Goal: Find specific page/section: Find specific page/section

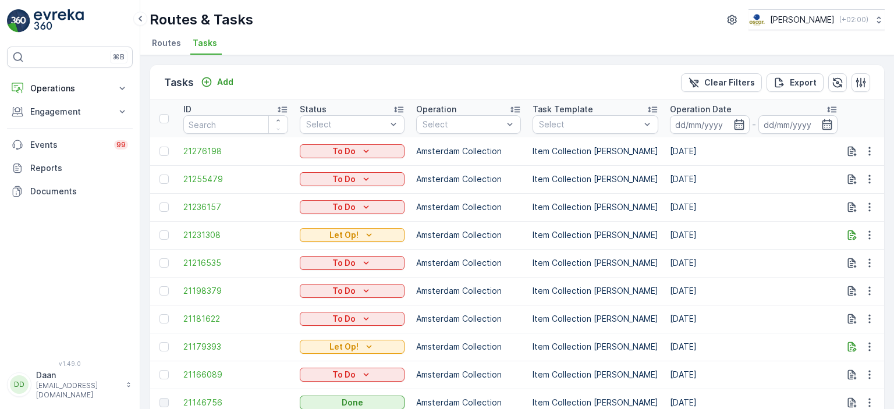
scroll to position [83, 0]
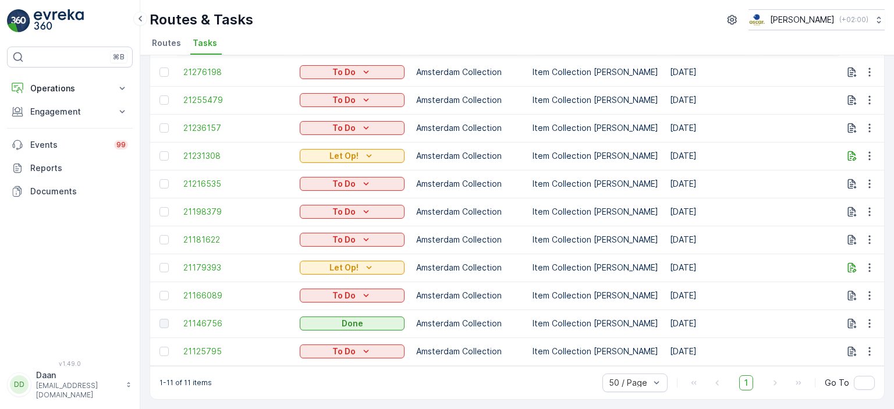
click at [203, 49] on li "Tasks" at bounding box center [205, 45] width 31 height 20
click at [47, 32] on img at bounding box center [59, 20] width 50 height 23
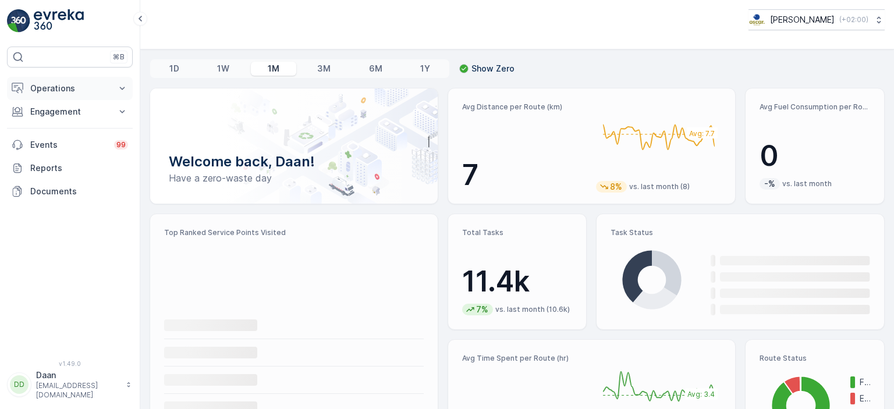
click at [51, 83] on p "Operations" at bounding box center [69, 89] width 79 height 12
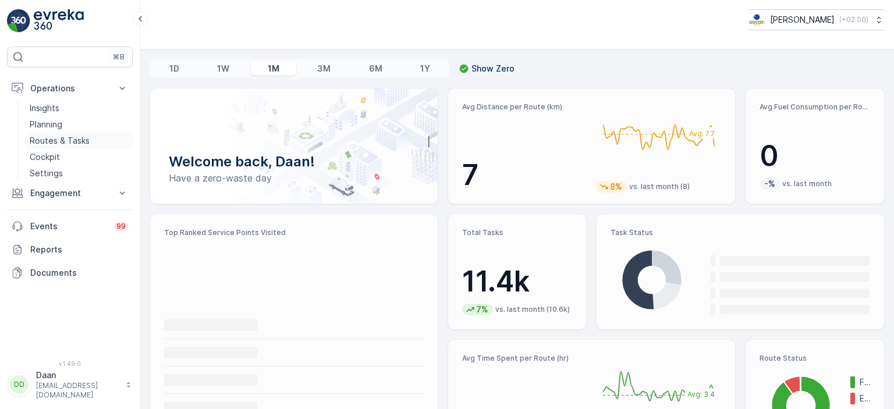
click at [70, 143] on p "Routes & Tasks" at bounding box center [60, 141] width 60 height 12
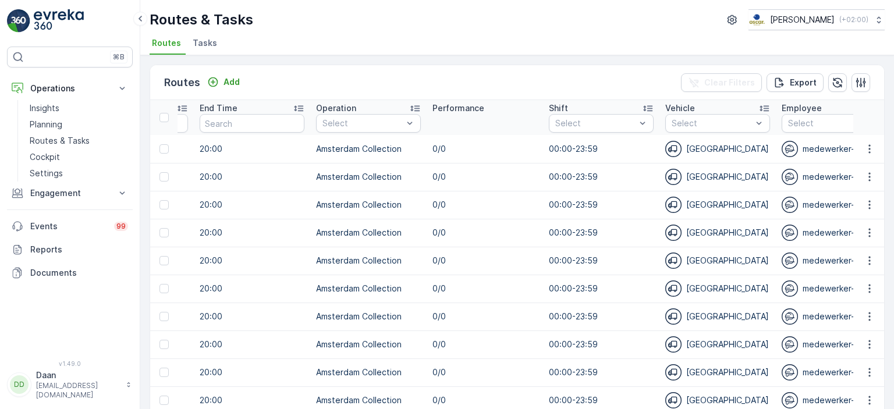
scroll to position [0, 630]
click at [205, 46] on span "Tasks" at bounding box center [205, 43] width 24 height 12
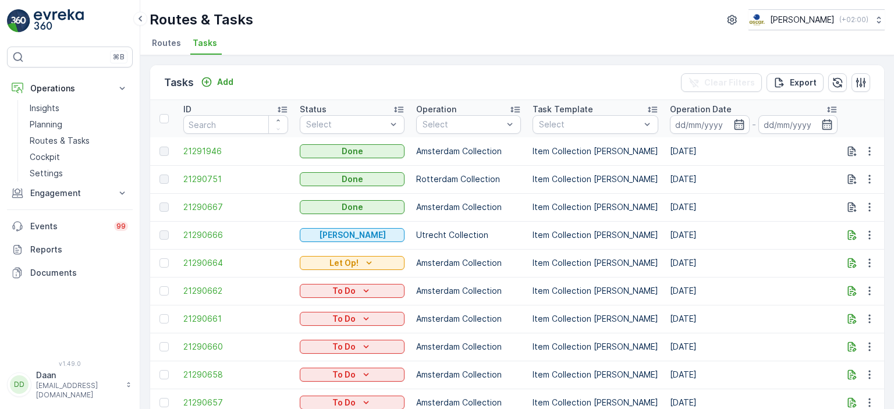
scroll to position [0, 667]
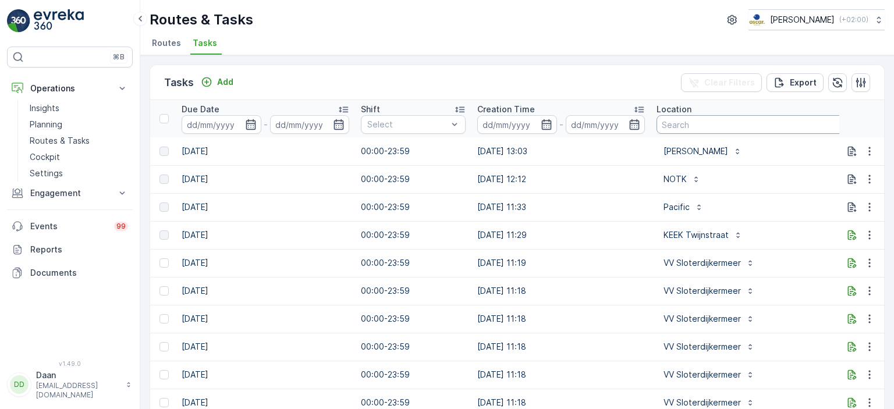
click at [670, 119] on input "text" at bounding box center [785, 124] width 258 height 19
type input "batoni"
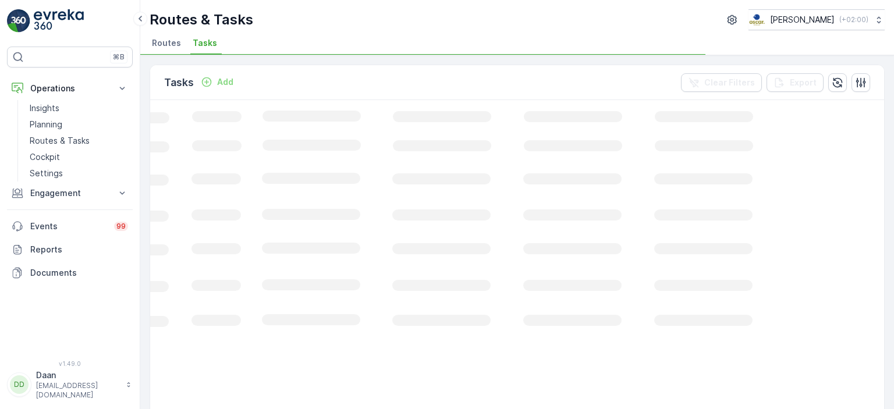
scroll to position [0, 386]
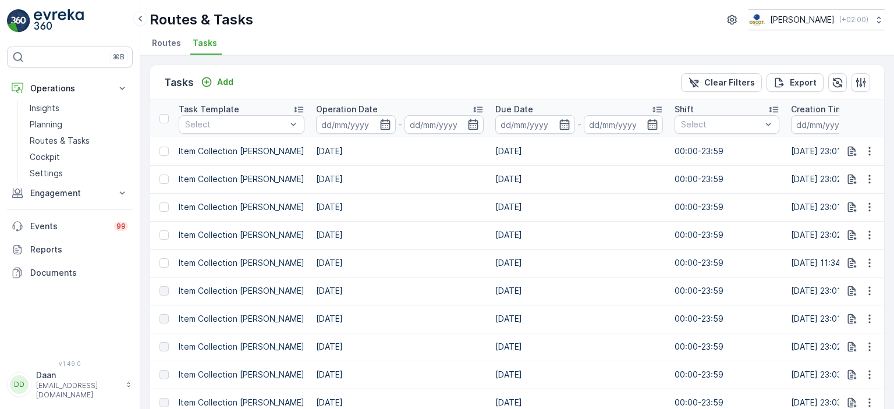
scroll to position [0, 381]
